Goal: Task Accomplishment & Management: Manage account settings

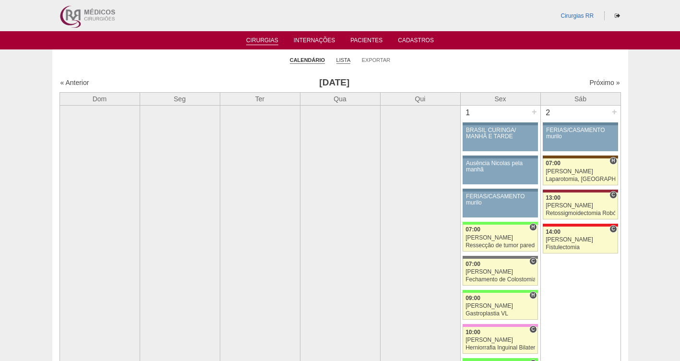
click at [344, 58] on link "Lista" at bounding box center [344, 60] width 14 height 7
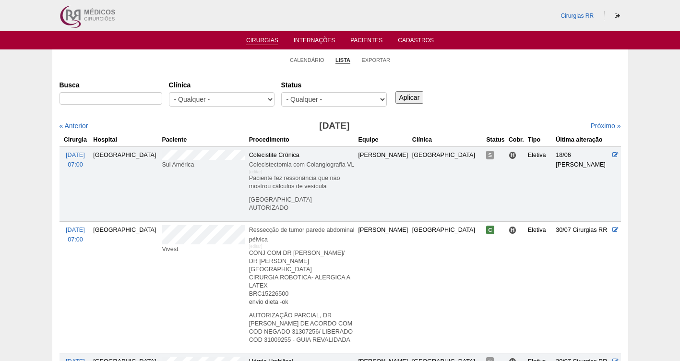
select select "resr"
click at [281, 92] on select "- Qualquer - Reservada Confirmada Suspensa Cancelada" at bounding box center [334, 99] width 106 height 14
click at [406, 101] on input "Aplicar" at bounding box center [410, 97] width 28 height 12
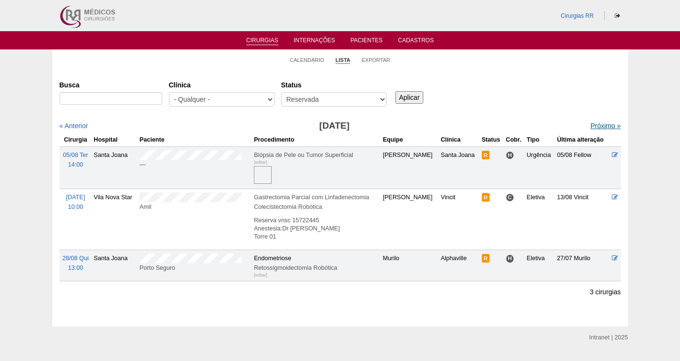
click at [595, 125] on link "Próximo »" at bounding box center [606, 126] width 30 height 8
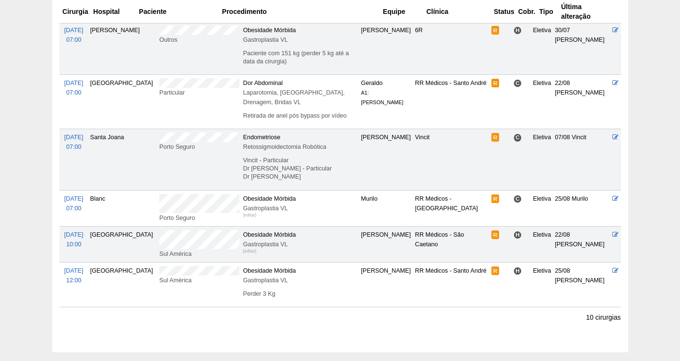
scroll to position [371, 0]
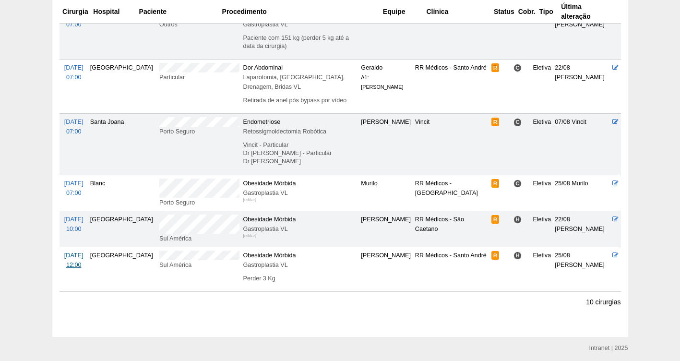
click at [78, 252] on span "24/09 Qua" at bounding box center [73, 255] width 19 height 7
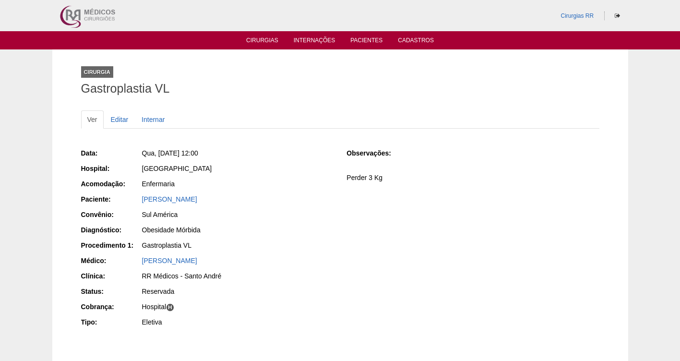
drag, startPoint x: 226, startPoint y: 197, endPoint x: 130, endPoint y: 196, distance: 96.0
click at [130, 196] on div "Paciente: Ketlyn Biassi" at bounding box center [207, 200] width 253 height 12
copy div "Paciente: Ketlyn Biassi"
click at [165, 196] on link "[PERSON_NAME]" at bounding box center [169, 199] width 55 height 8
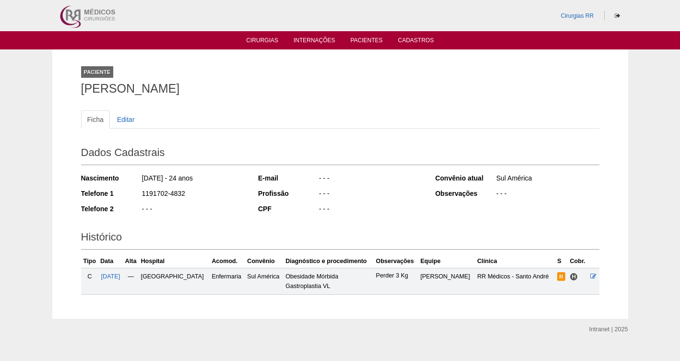
drag, startPoint x: 0, startPoint y: 0, endPoint x: 42, endPoint y: 93, distance: 102.1
click at [42, 93] on div "Paciente [PERSON_NAME] Ficha Editar Dados Cadastrais Nascimento [DATE] - 24 ano…" at bounding box center [340, 183] width 680 height 269
copy h1 "[PERSON_NAME]"
click at [118, 275] on span "[DATE]" at bounding box center [110, 276] width 19 height 7
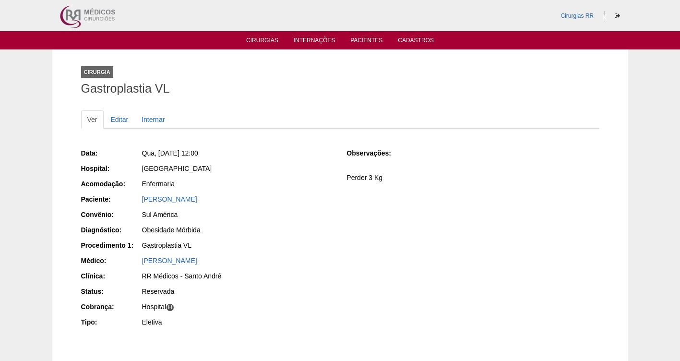
drag, startPoint x: 243, startPoint y: 149, endPoint x: 158, endPoint y: 148, distance: 86.0
click at [158, 148] on div "Qua, 24/09/2025 - 12:00" at bounding box center [238, 153] width 192 height 10
copy span "24/09/2025 - 12:00"
click at [121, 121] on link "Editar" at bounding box center [120, 119] width 30 height 18
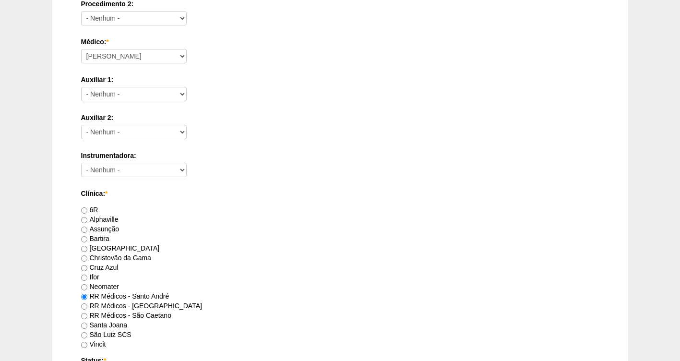
scroll to position [876, 0]
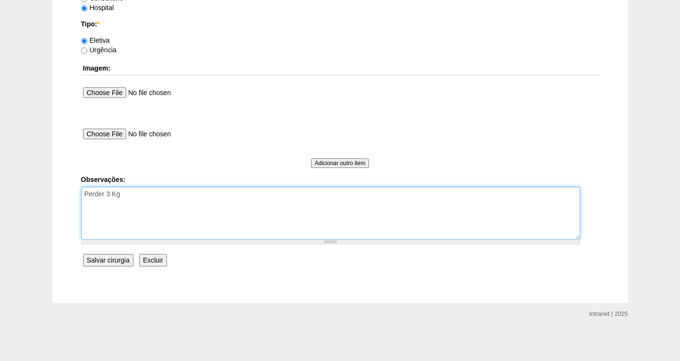
click at [151, 199] on textarea "Perder 3 Kg" at bounding box center [330, 213] width 499 height 53
type textarea "Perder 3 Kg FATURADA HOSPITAL AUTORIZADA VAOLIDADE DA GUIA"
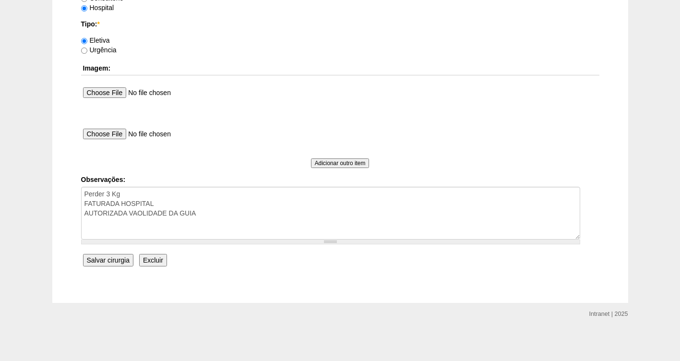
click at [110, 264] on input "Salvar cirurgia" at bounding box center [108, 260] width 50 height 12
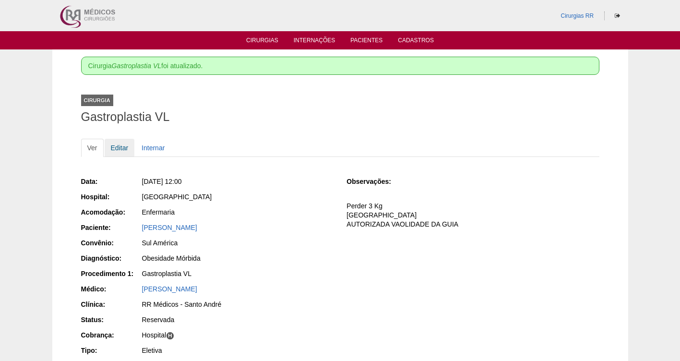
click at [124, 150] on link "Editar" at bounding box center [120, 148] width 30 height 18
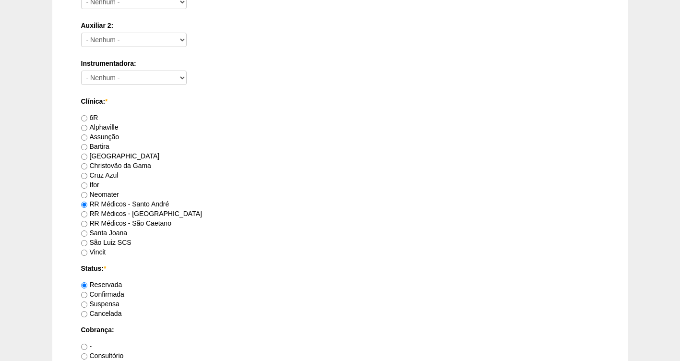
scroll to position [545, 0]
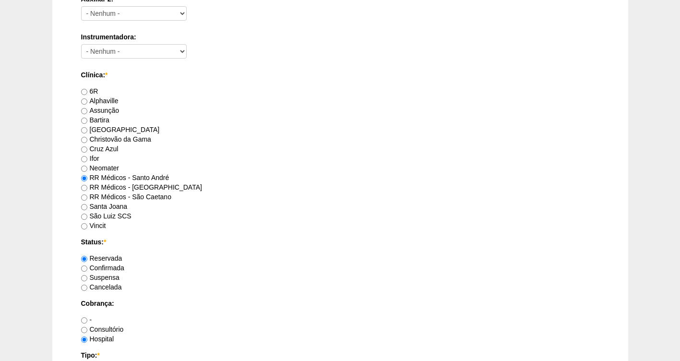
click at [118, 269] on label "Confirmada" at bounding box center [102, 268] width 43 height 8
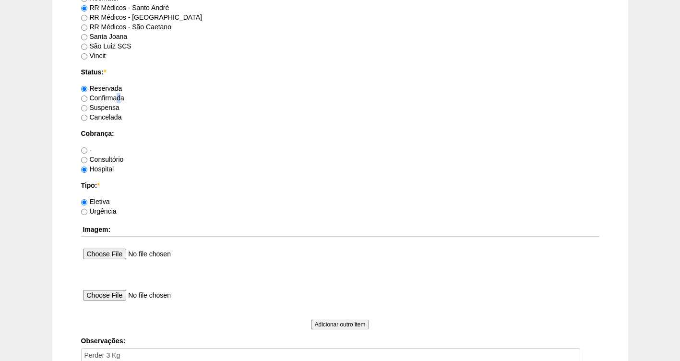
scroll to position [876, 0]
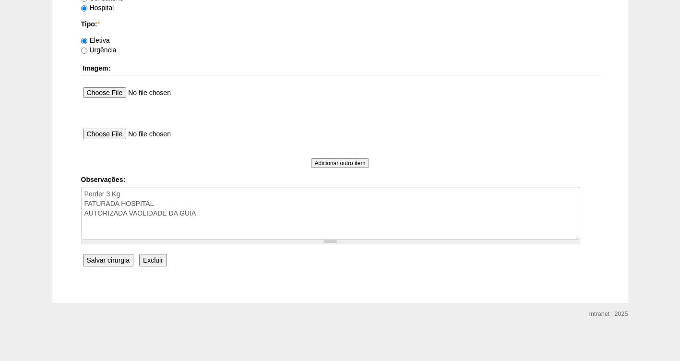
click at [110, 260] on input "Salvar cirurgia" at bounding box center [108, 260] width 50 height 12
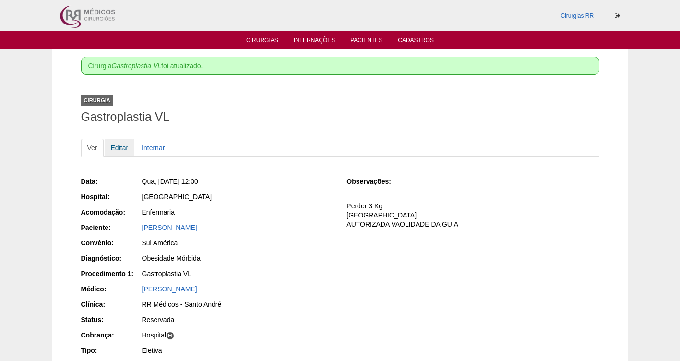
click at [117, 151] on link "Editar" at bounding box center [120, 148] width 30 height 18
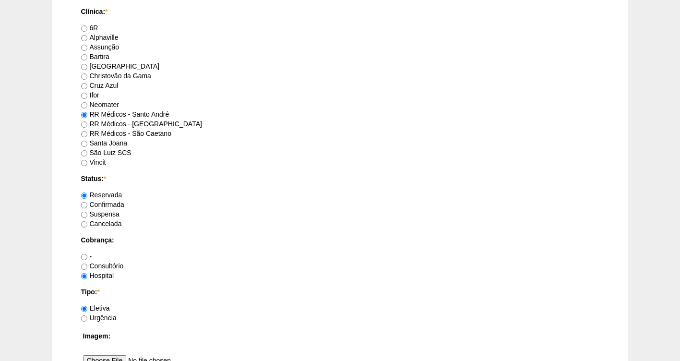
scroll to position [610, 0]
click at [114, 202] on label "Confirmada" at bounding box center [102, 203] width 43 height 8
click at [87, 202] on input "Confirmada" at bounding box center [84, 204] width 6 height 6
radio input "true"
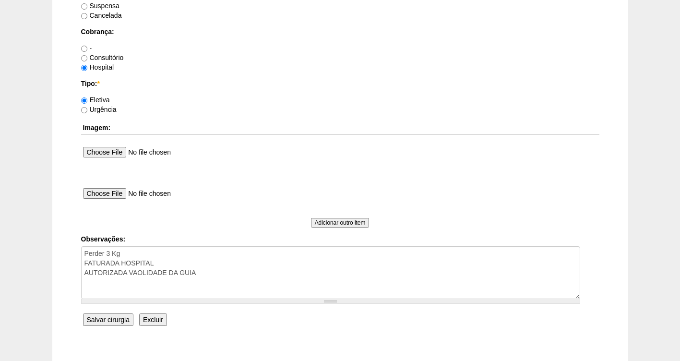
scroll to position [876, 0]
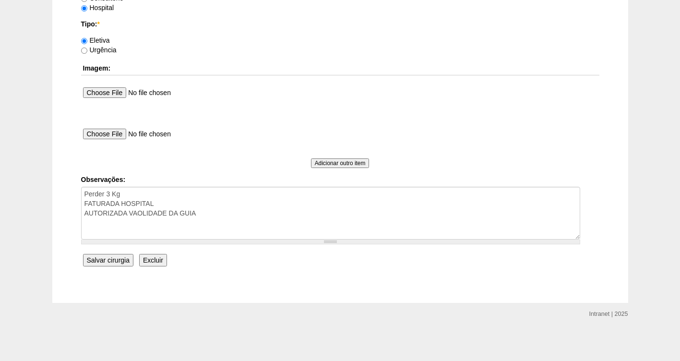
click at [111, 261] on input "Salvar cirurgia" at bounding box center [108, 260] width 50 height 12
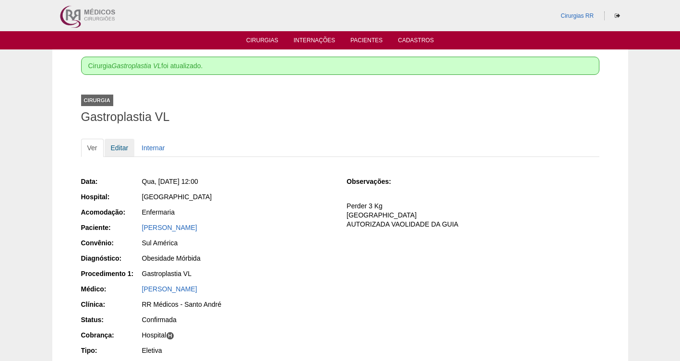
click at [122, 147] on link "Editar" at bounding box center [120, 148] width 30 height 18
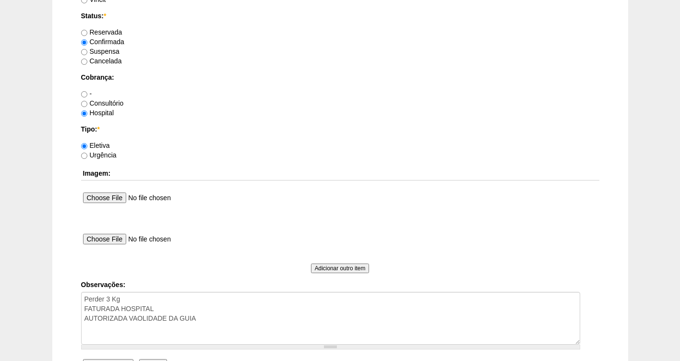
scroll to position [876, 0]
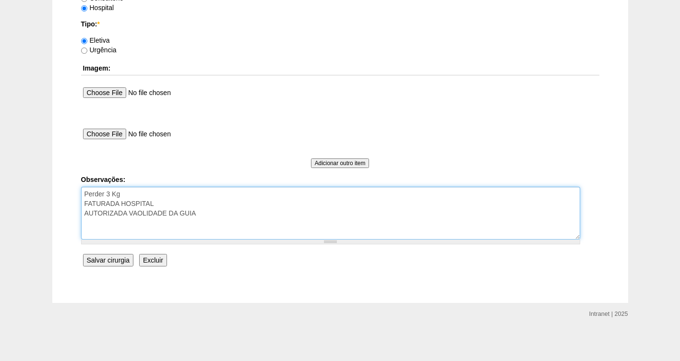
click at [223, 212] on textarea "Perder 3 Kg FATURADA HOSPITAL AUTORIZADA VAOLIDADE DA GUIA" at bounding box center [330, 213] width 499 height 53
click at [142, 212] on textarea "Perder 3 Kg FATURADA HOSPITAL AUTORIZADA VAOLIDADE DA GUIA" at bounding box center [330, 213] width 499 height 53
type textarea "Perder 3 Kg FATURADA HOSPITAL AUTORIZADA VALIDADE DA GUIA 20/09- REVALIDAR GUIA"
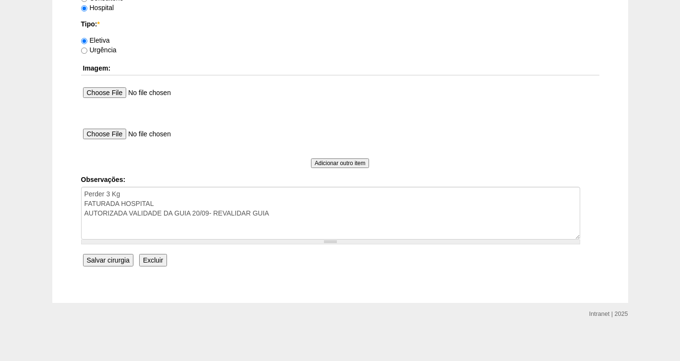
click at [122, 260] on input "Salvar cirurgia" at bounding box center [108, 260] width 50 height 12
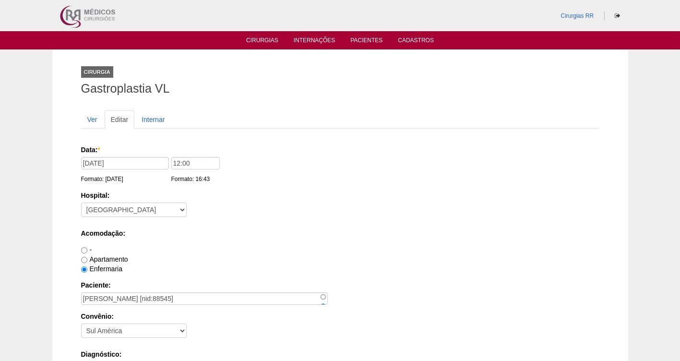
scroll to position [876, 0]
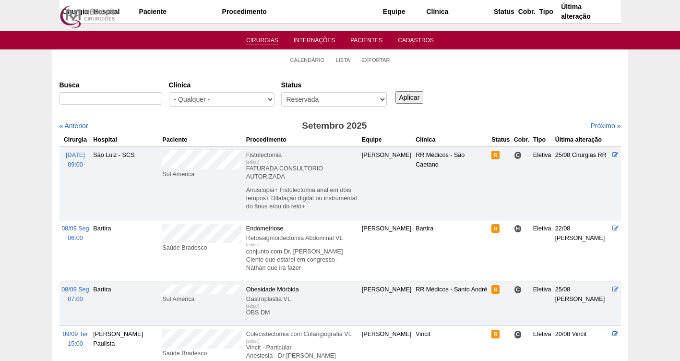
scroll to position [371, 0]
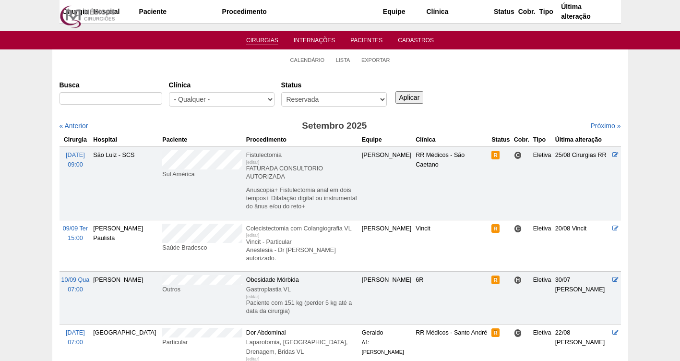
scroll to position [229, 0]
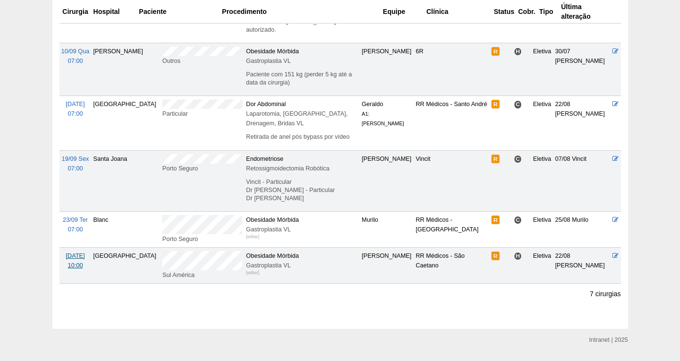
click at [72, 253] on span "24/09 Qua" at bounding box center [75, 256] width 19 height 7
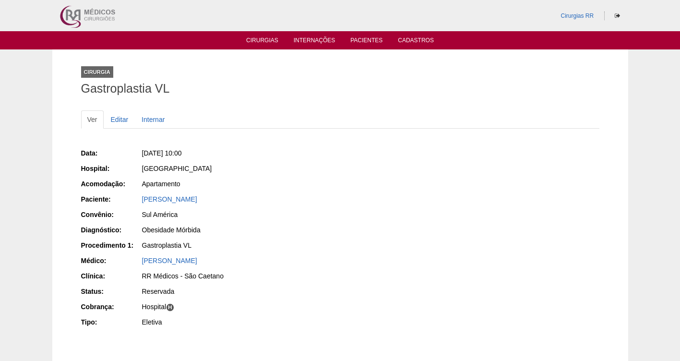
drag, startPoint x: 281, startPoint y: 198, endPoint x: 133, endPoint y: 205, distance: 148.5
click at [133, 205] on div "Paciente: [PERSON_NAME]" at bounding box center [207, 200] width 253 height 12
copy link "[PERSON_NAME]"
drag, startPoint x: 229, startPoint y: 154, endPoint x: 160, endPoint y: 149, distance: 69.3
click at [160, 149] on div "[DATE] 10:00" at bounding box center [238, 153] width 192 height 10
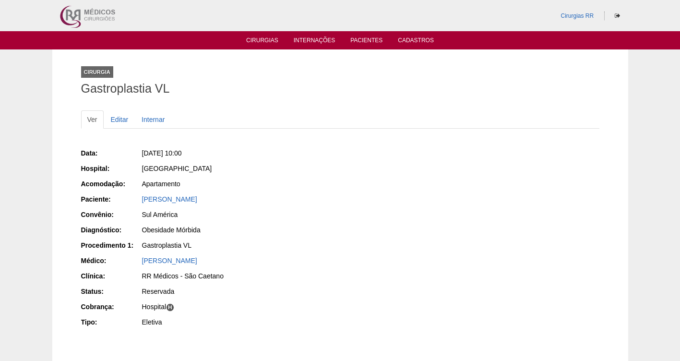
copy span "[DATE] 10:00"
